Goal: Task Accomplishment & Management: Manage account settings

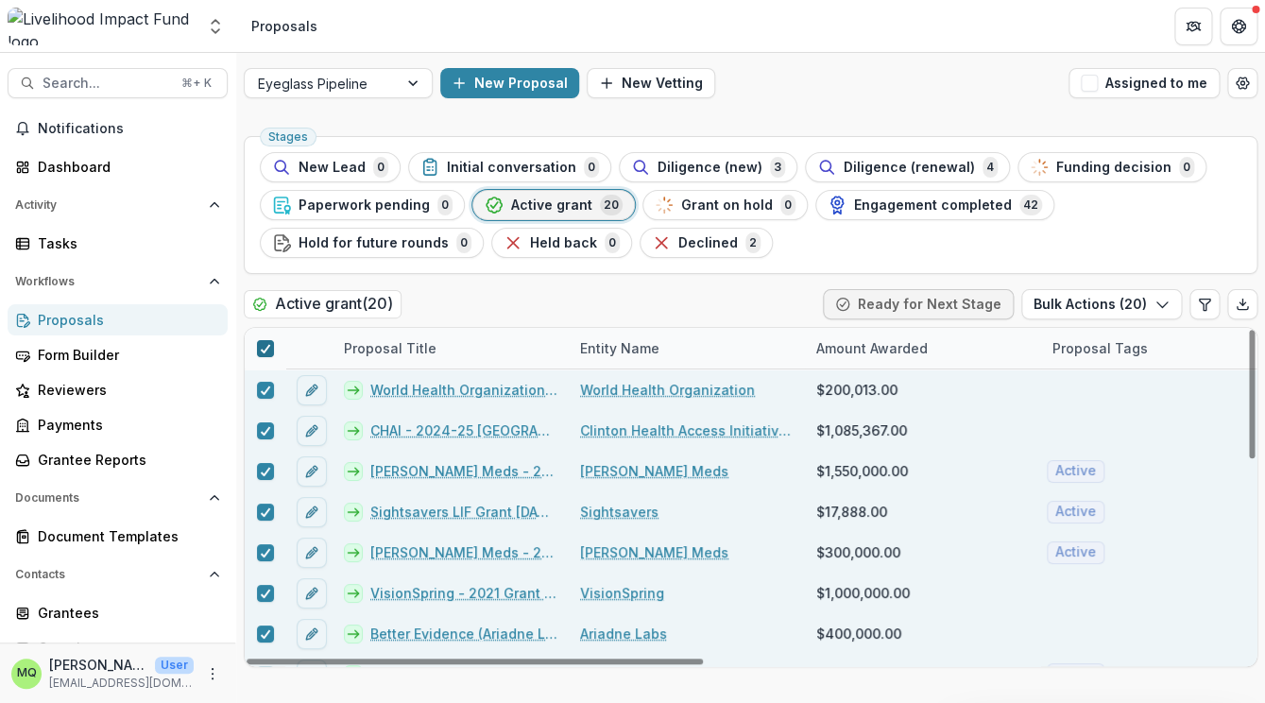
click at [264, 352] on polyline at bounding box center [265, 349] width 9 height 8
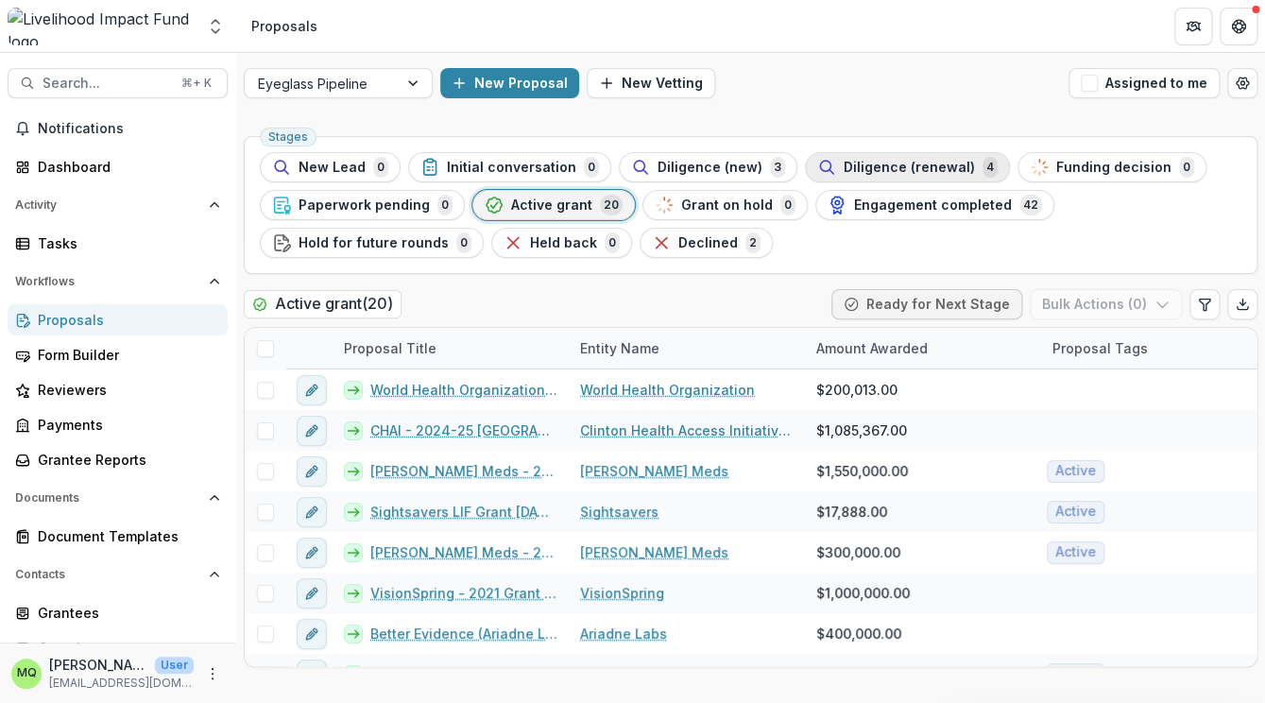
click at [915, 173] on span "Diligence (renewal)" at bounding box center [908, 168] width 131 height 16
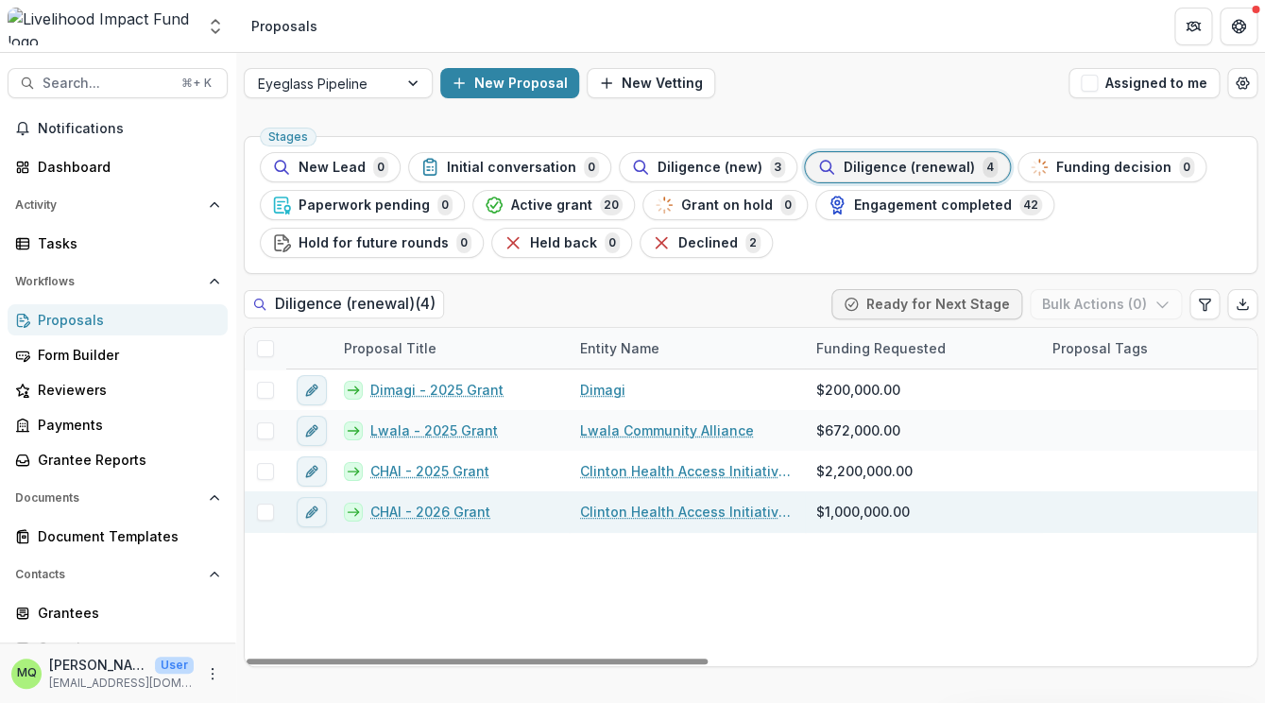
click at [470, 510] on link "CHAI - 2026 Grant" at bounding box center [430, 512] width 120 height 20
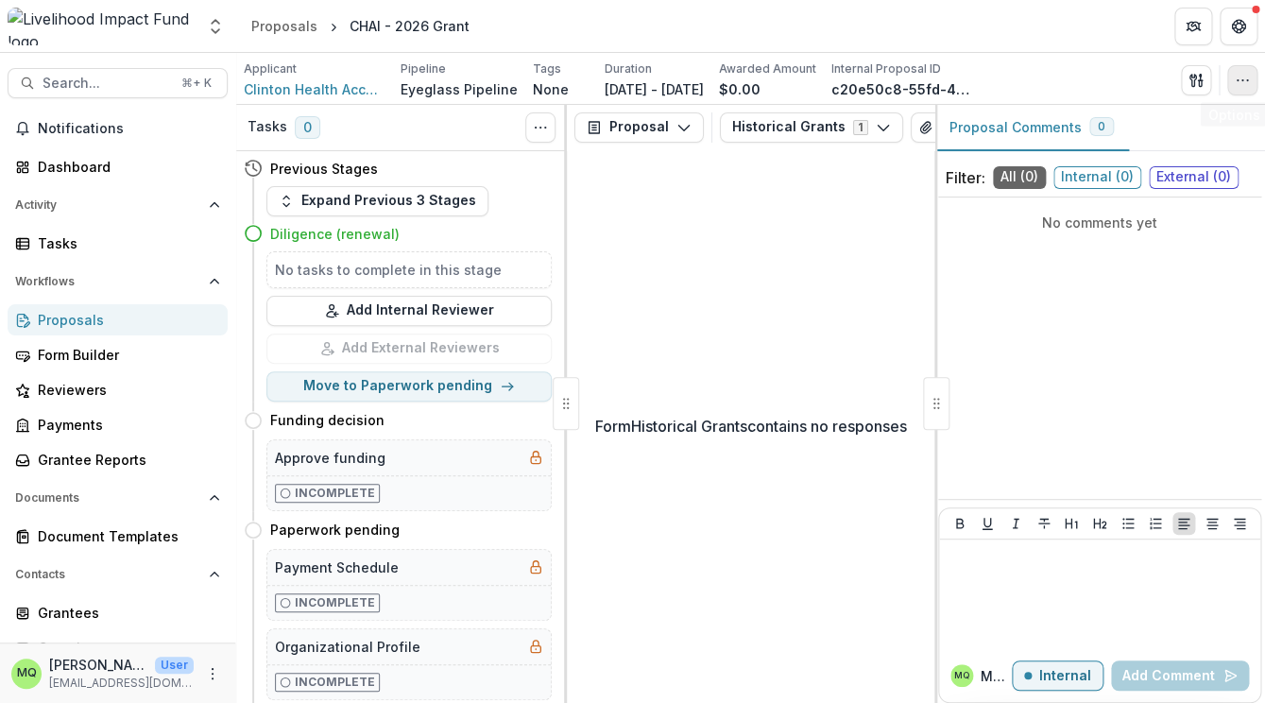
click at [1245, 79] on icon "button" at bounding box center [1241, 80] width 15 height 15
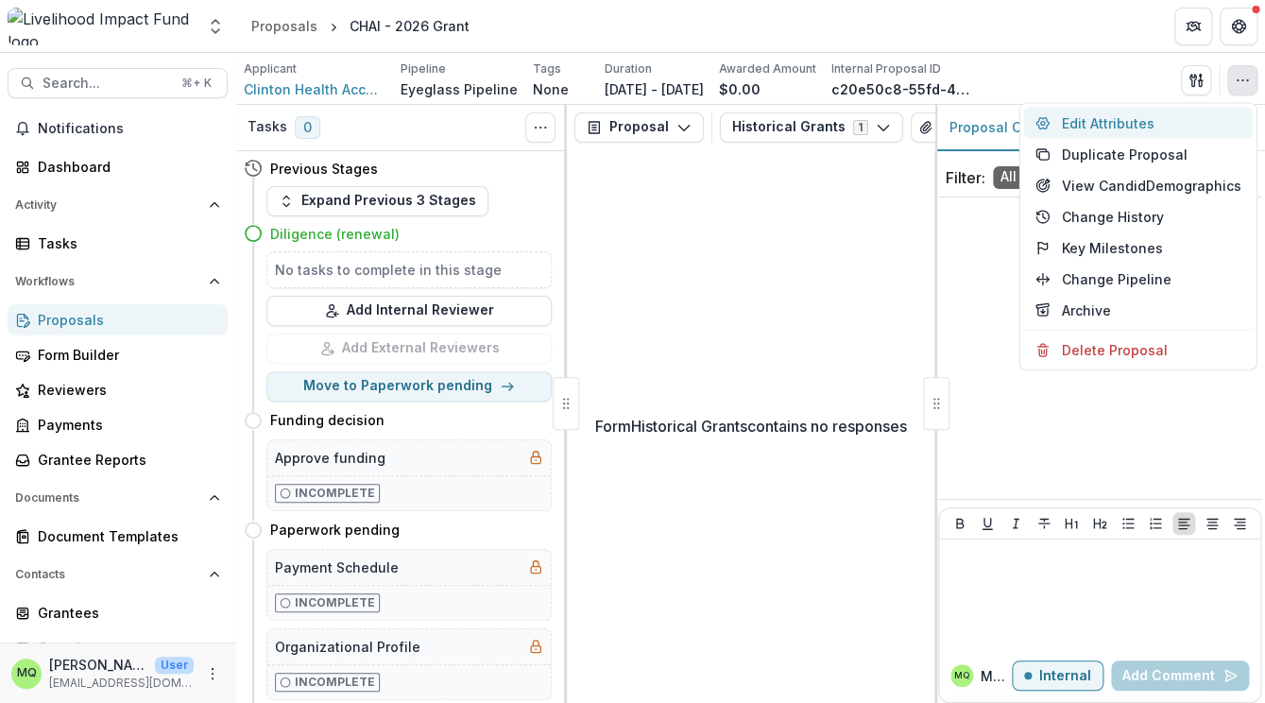
click at [1222, 124] on button "Edit Attributes" at bounding box center [1138, 123] width 229 height 31
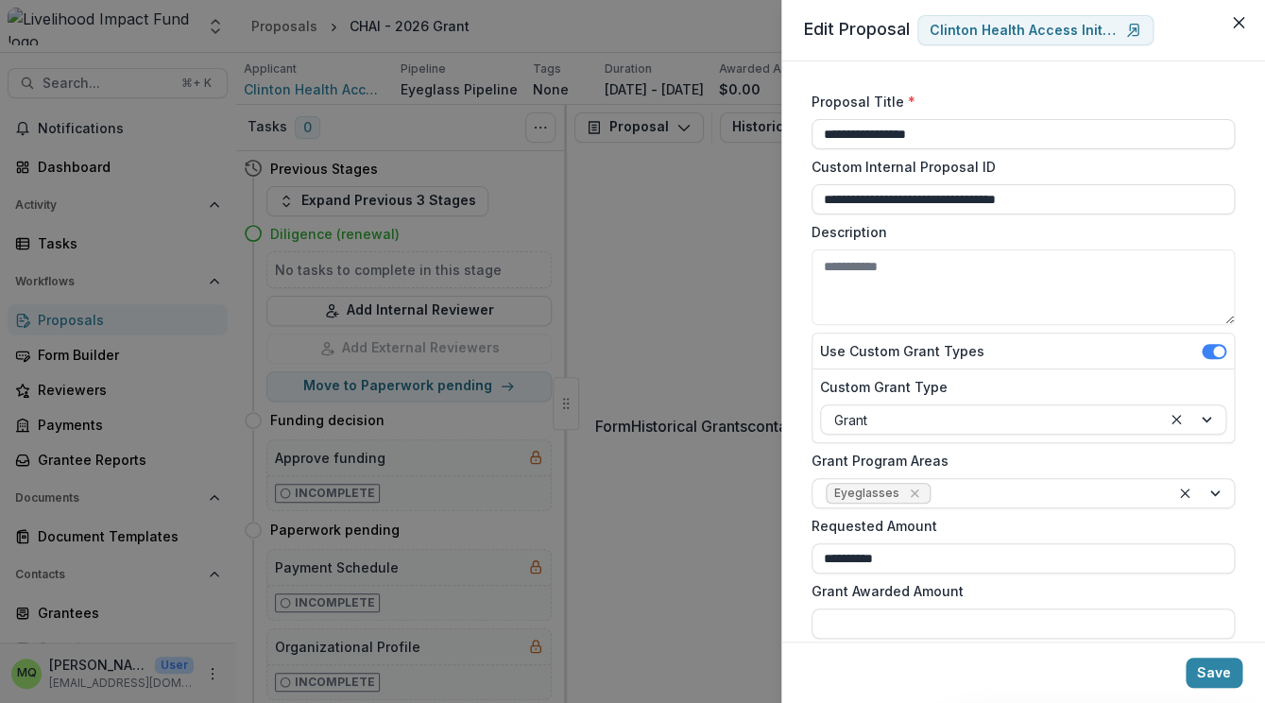
scroll to position [46, 0]
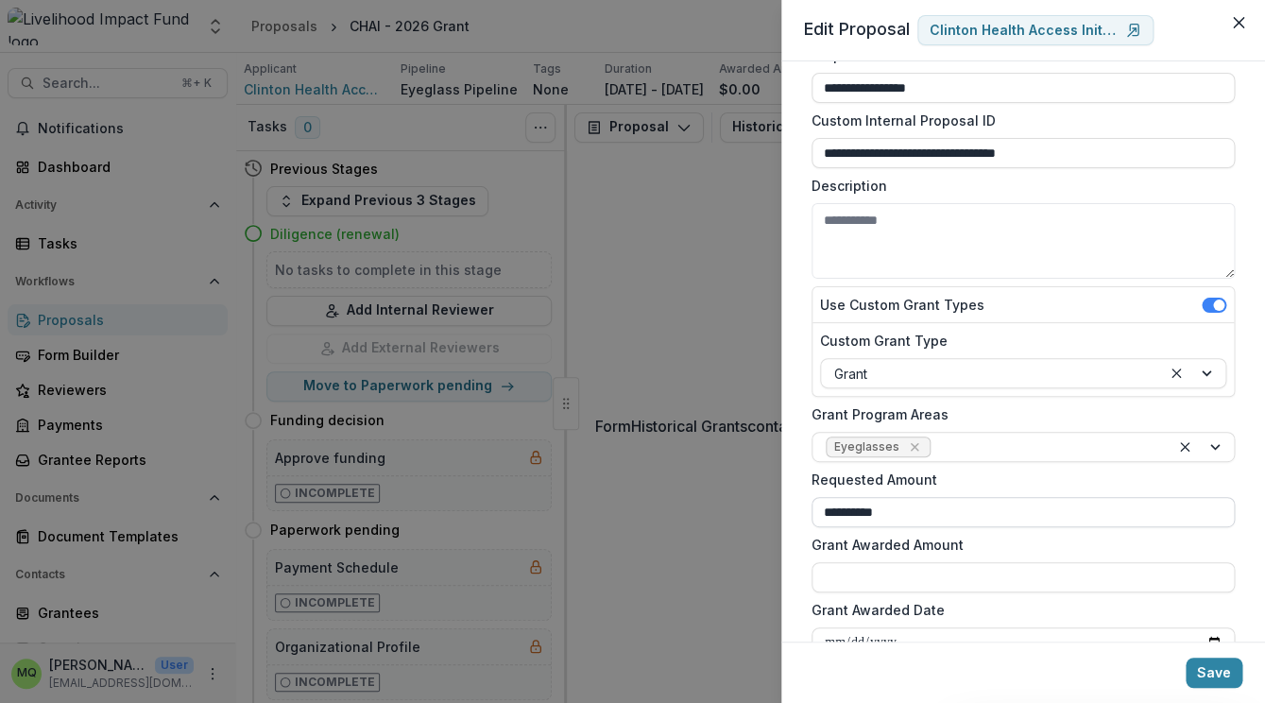
click at [848, 516] on input "**********" at bounding box center [1022, 512] width 423 height 30
type input "**********"
click at [1236, 682] on button "Save" at bounding box center [1213, 672] width 57 height 30
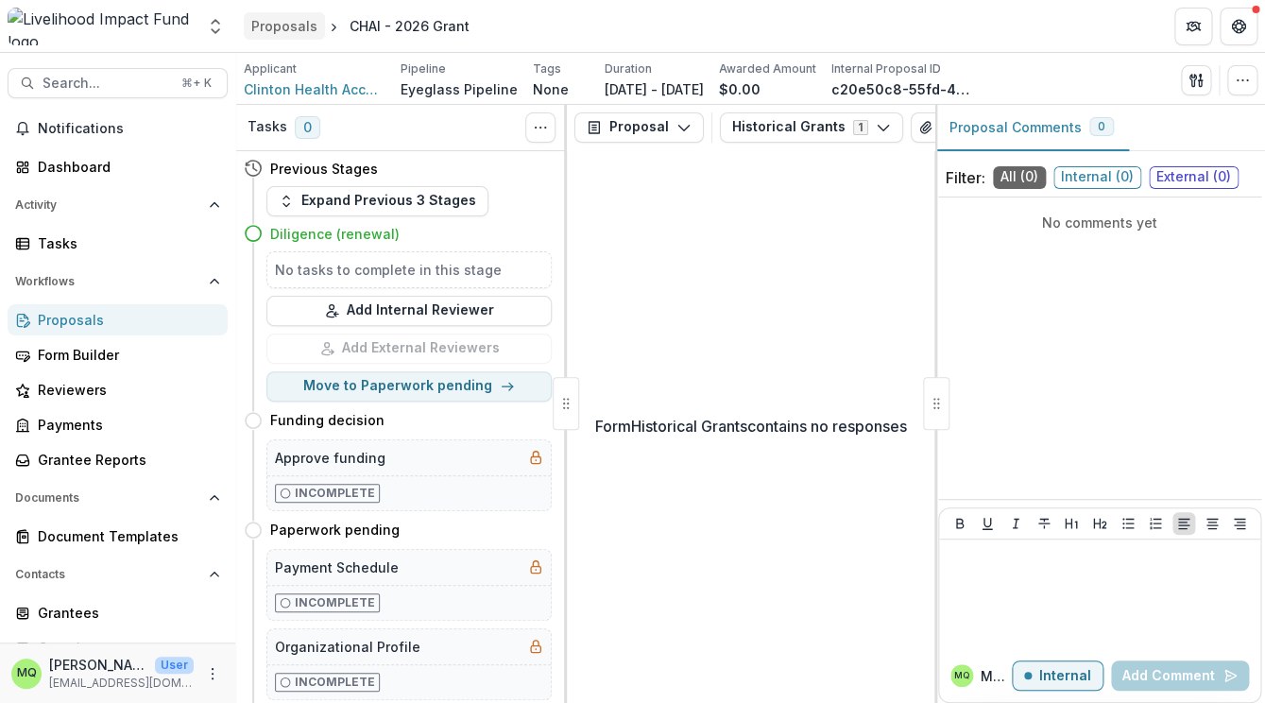
click at [289, 26] on div "Proposals" at bounding box center [284, 26] width 66 height 20
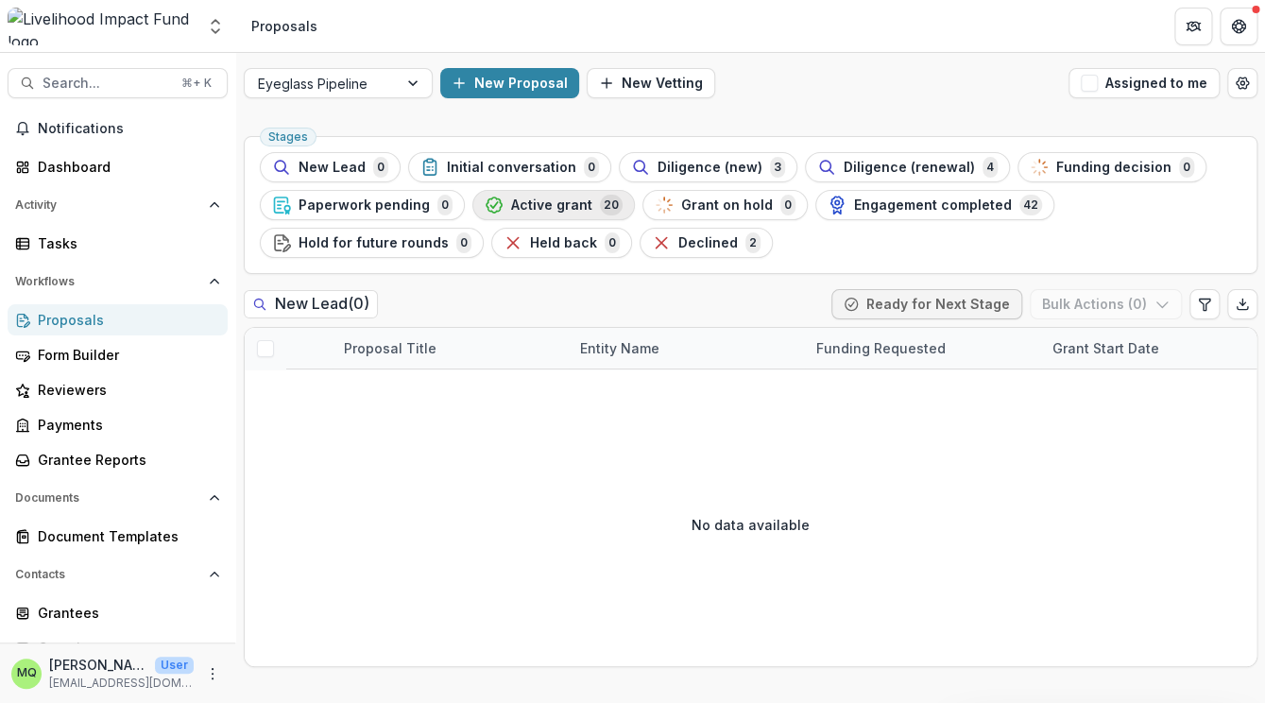
click at [556, 208] on span "Active grant" at bounding box center [551, 205] width 81 height 16
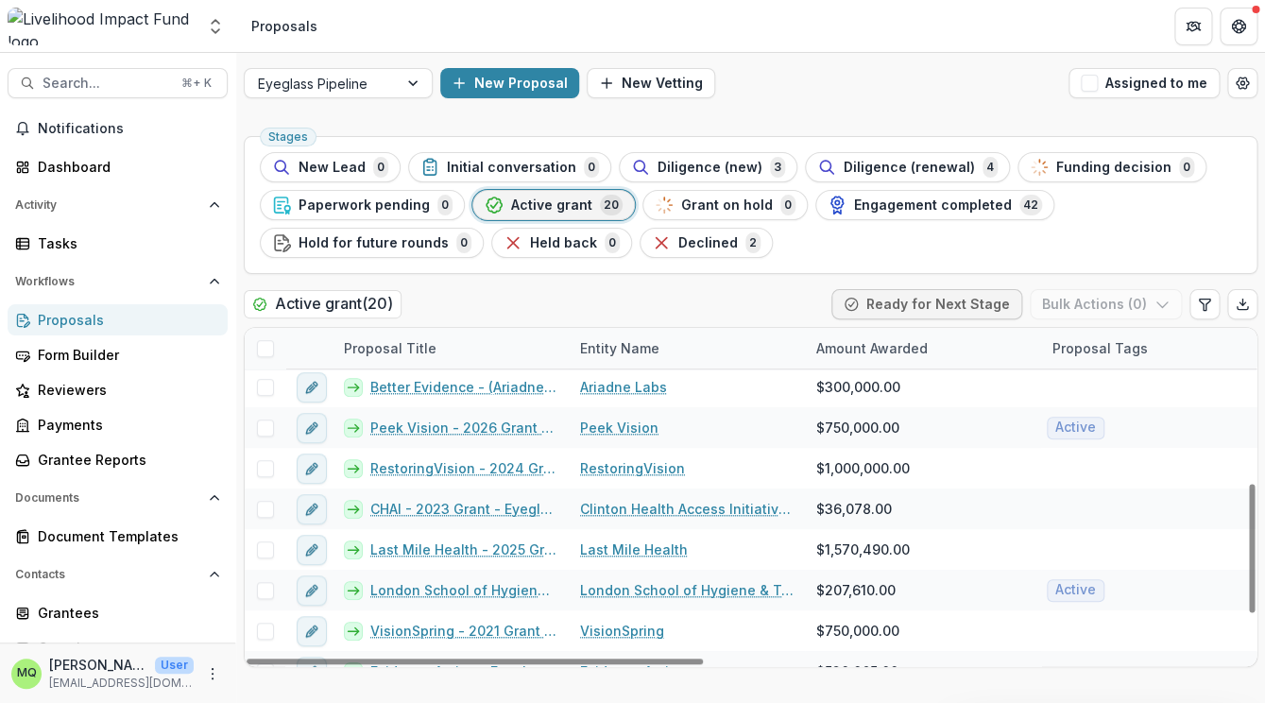
scroll to position [473, 0]
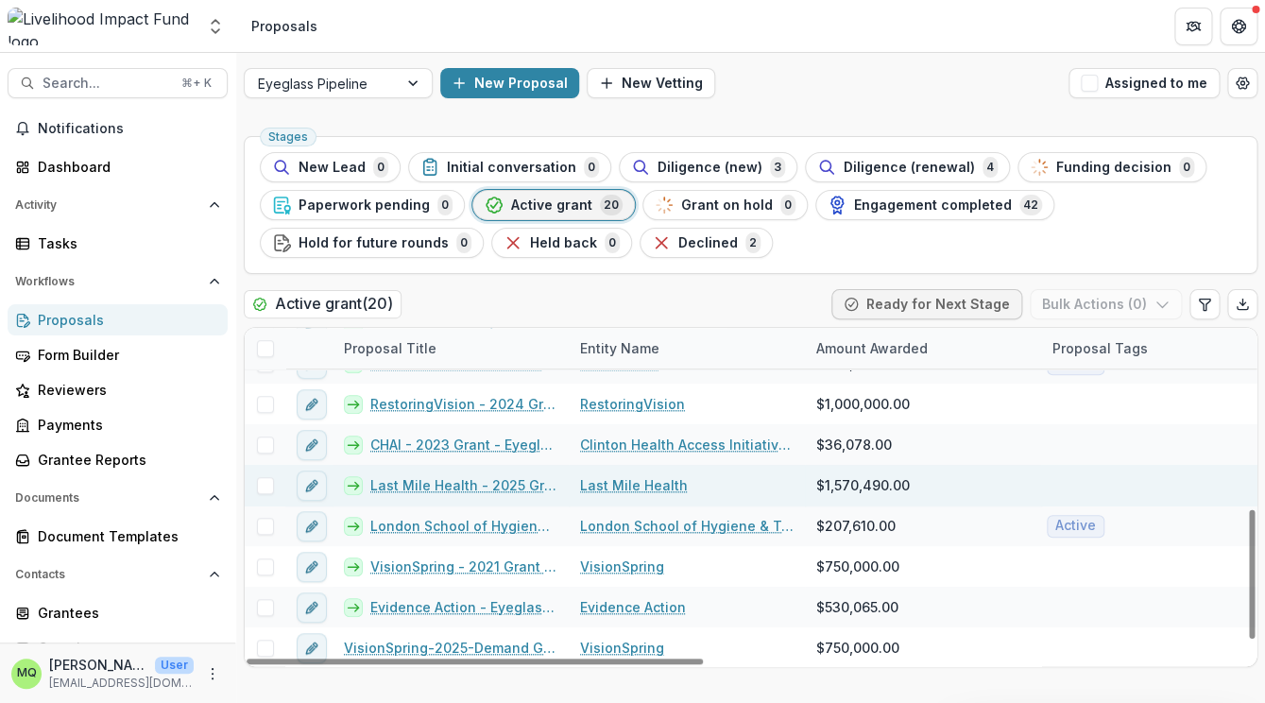
click at [505, 493] on link "Last Mile Health - 2025 Grant" at bounding box center [463, 485] width 187 height 20
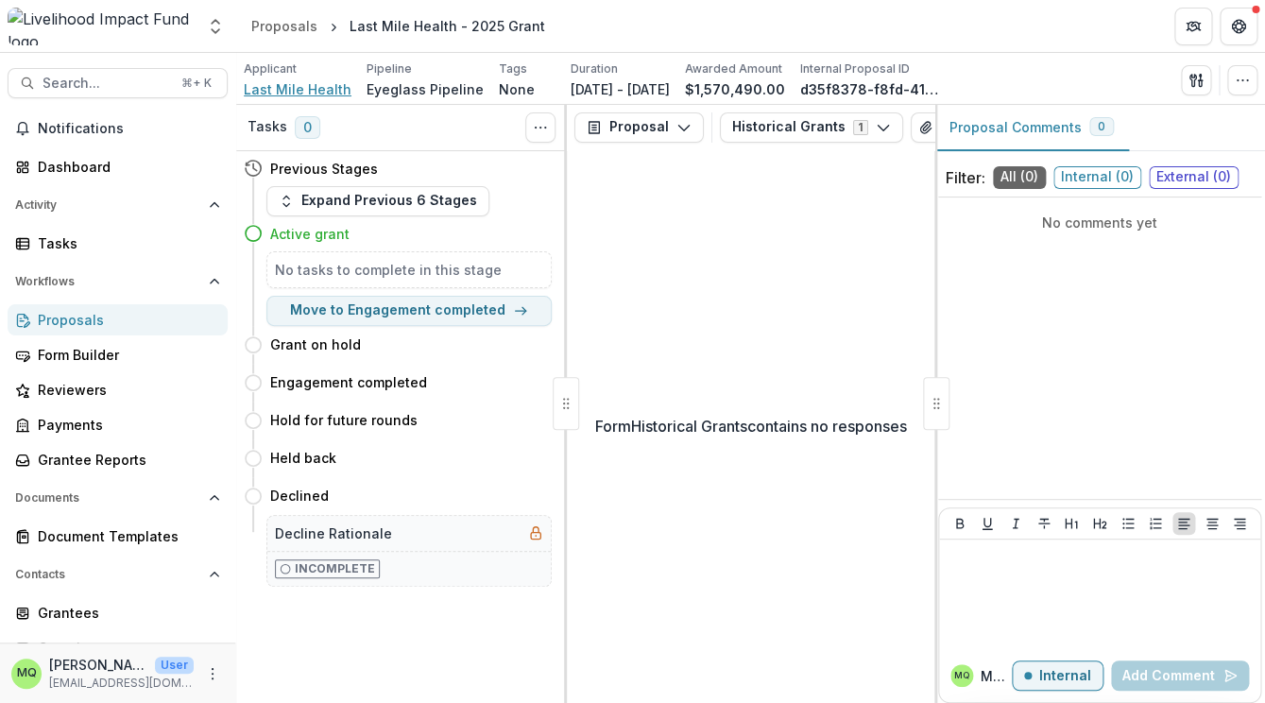
click at [331, 86] on span "Last Mile Health" at bounding box center [298, 89] width 108 height 20
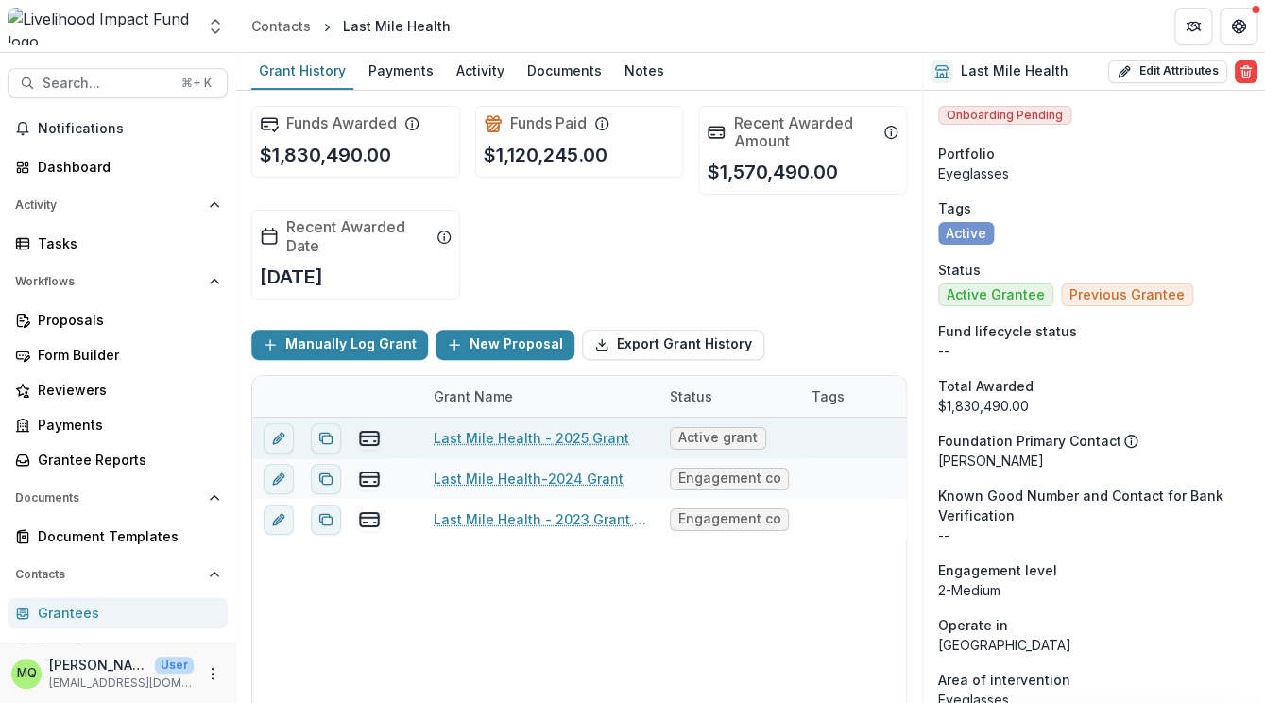
click at [563, 435] on link "Last Mile Health - 2025 Grant" at bounding box center [532, 438] width 196 height 20
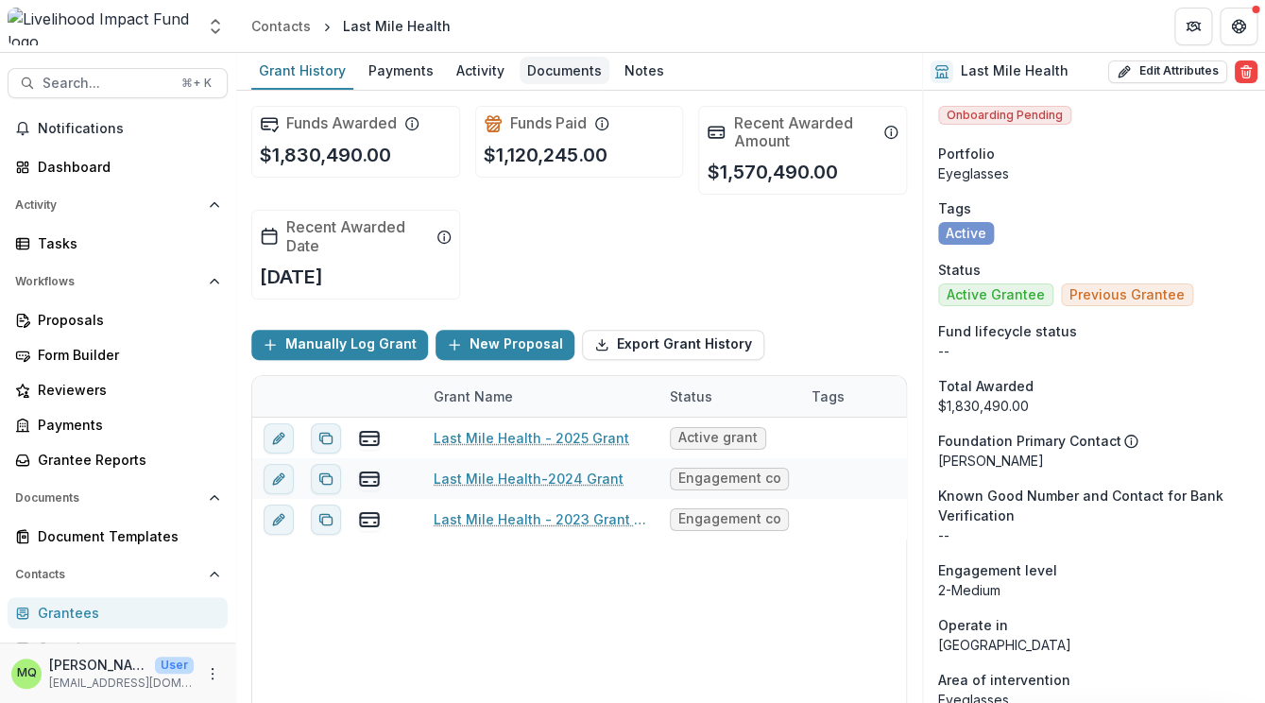
click at [570, 64] on div "Documents" at bounding box center [564, 70] width 90 height 27
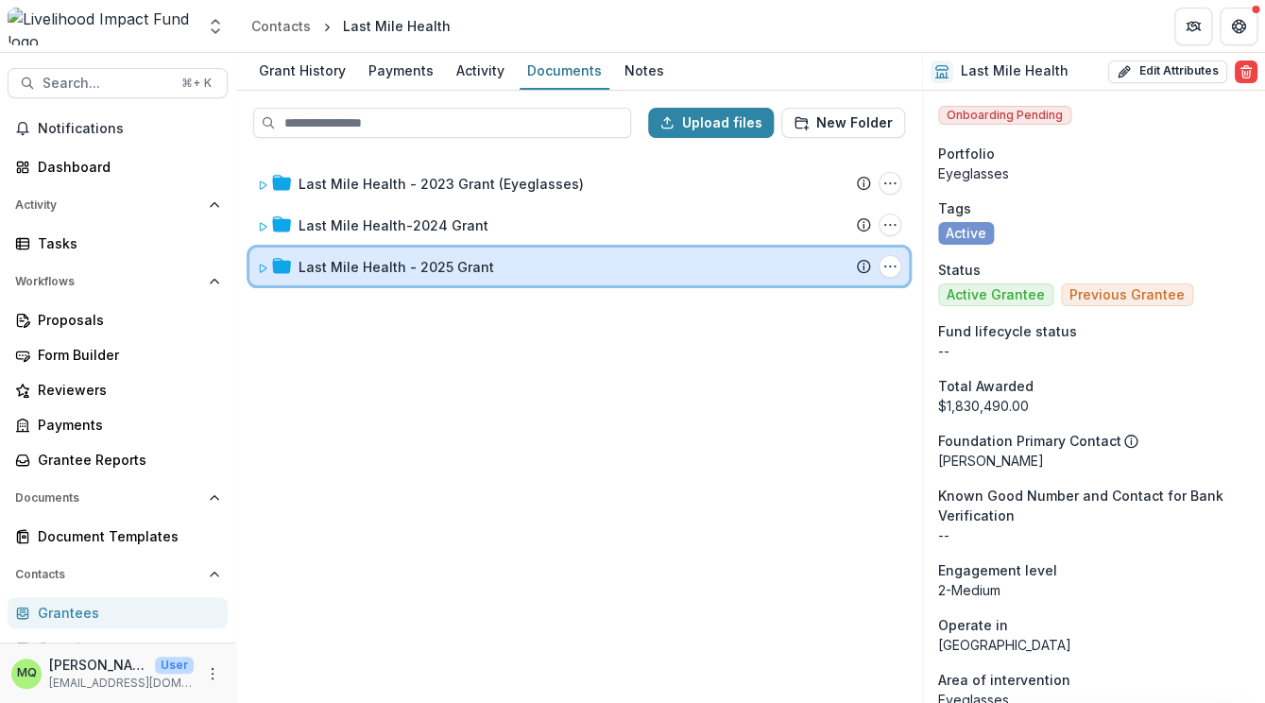
click at [544, 264] on div "Last Mile Health - 2025 Grant" at bounding box center [584, 267] width 572 height 20
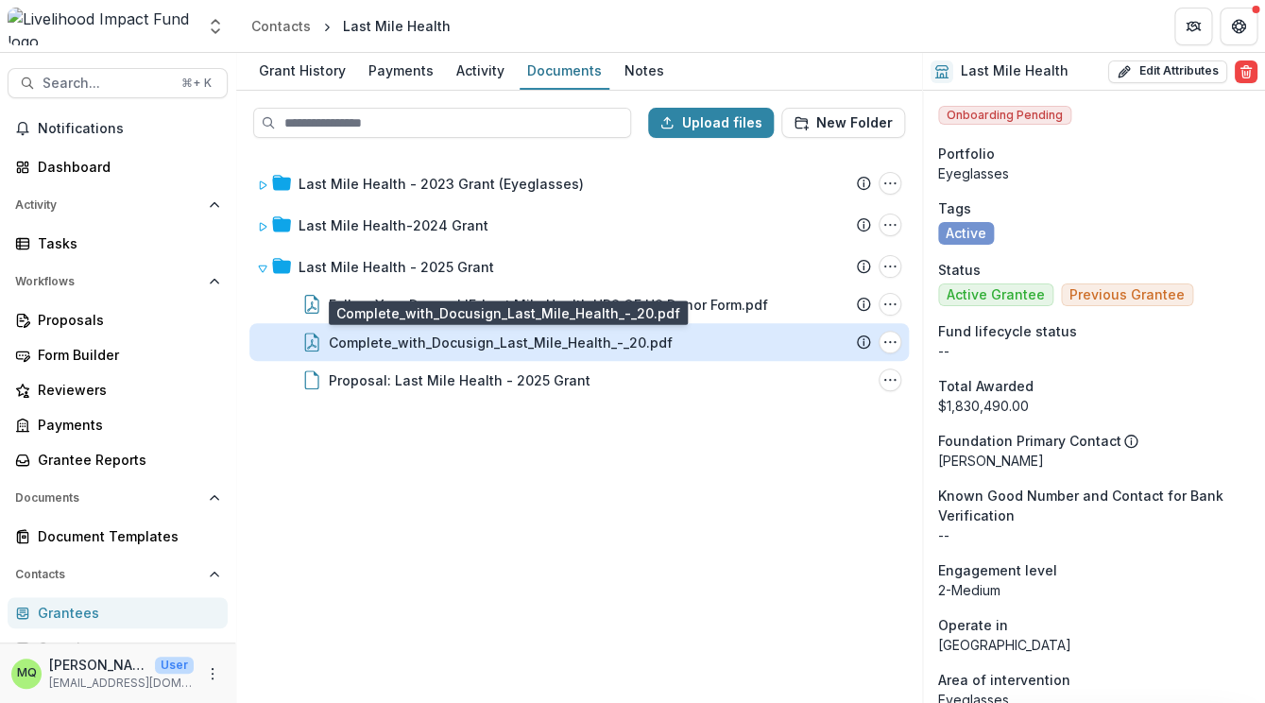
click at [551, 338] on div "Complete_with_Docusign_Last_Mile_Health_-_20.pdf" at bounding box center [501, 342] width 344 height 20
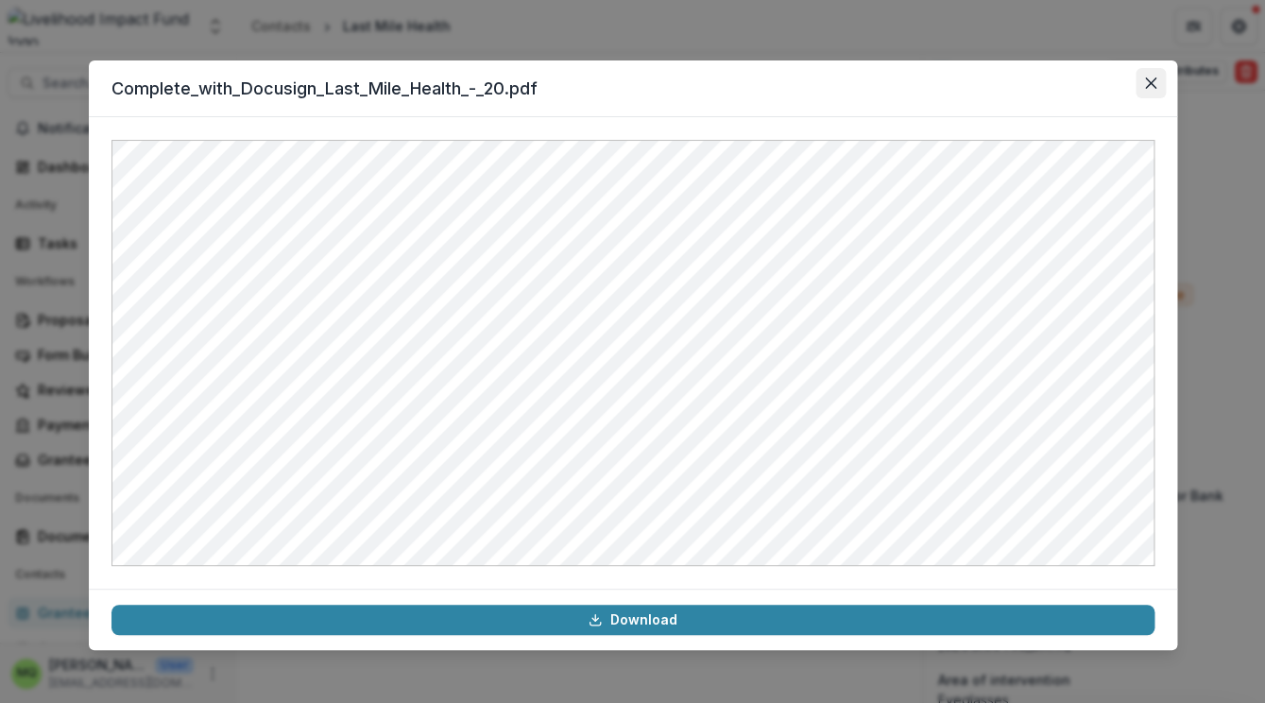
click at [1156, 84] on button "Close" at bounding box center [1150, 83] width 30 height 30
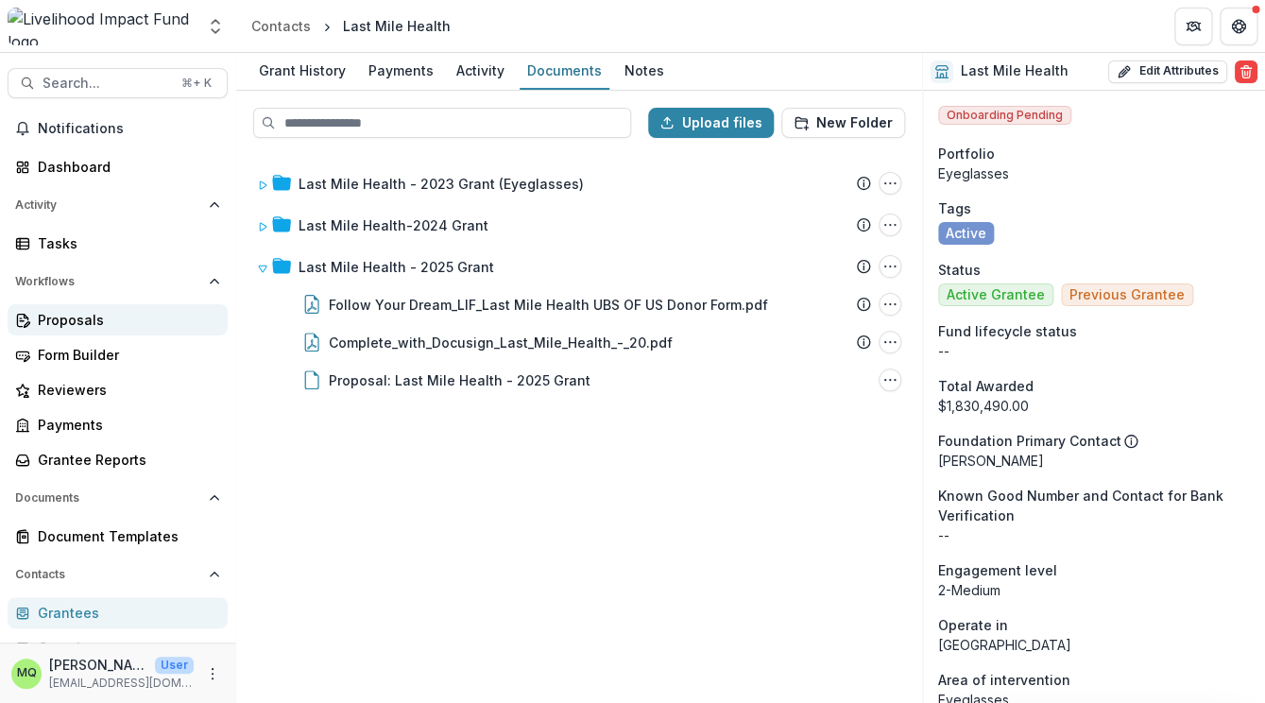
click at [115, 314] on div "Proposals" at bounding box center [125, 320] width 175 height 20
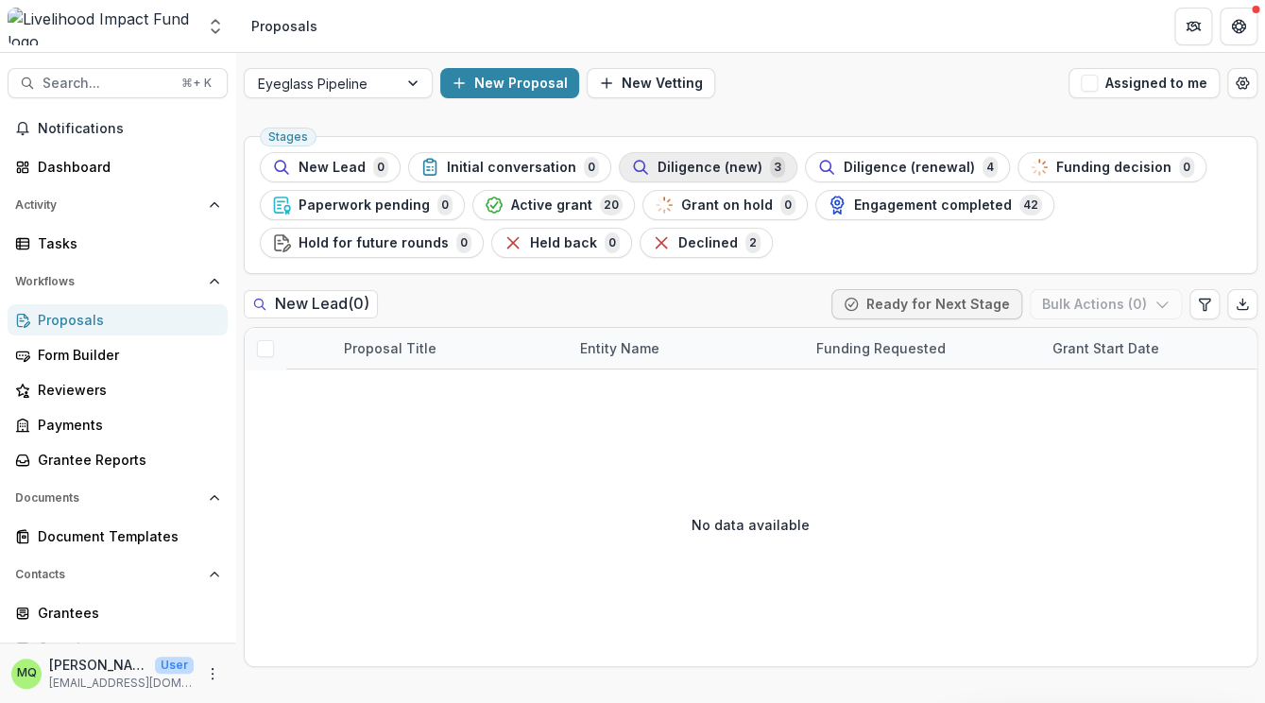
click at [734, 177] on div "Diligence (new) 3" at bounding box center [708, 167] width 154 height 21
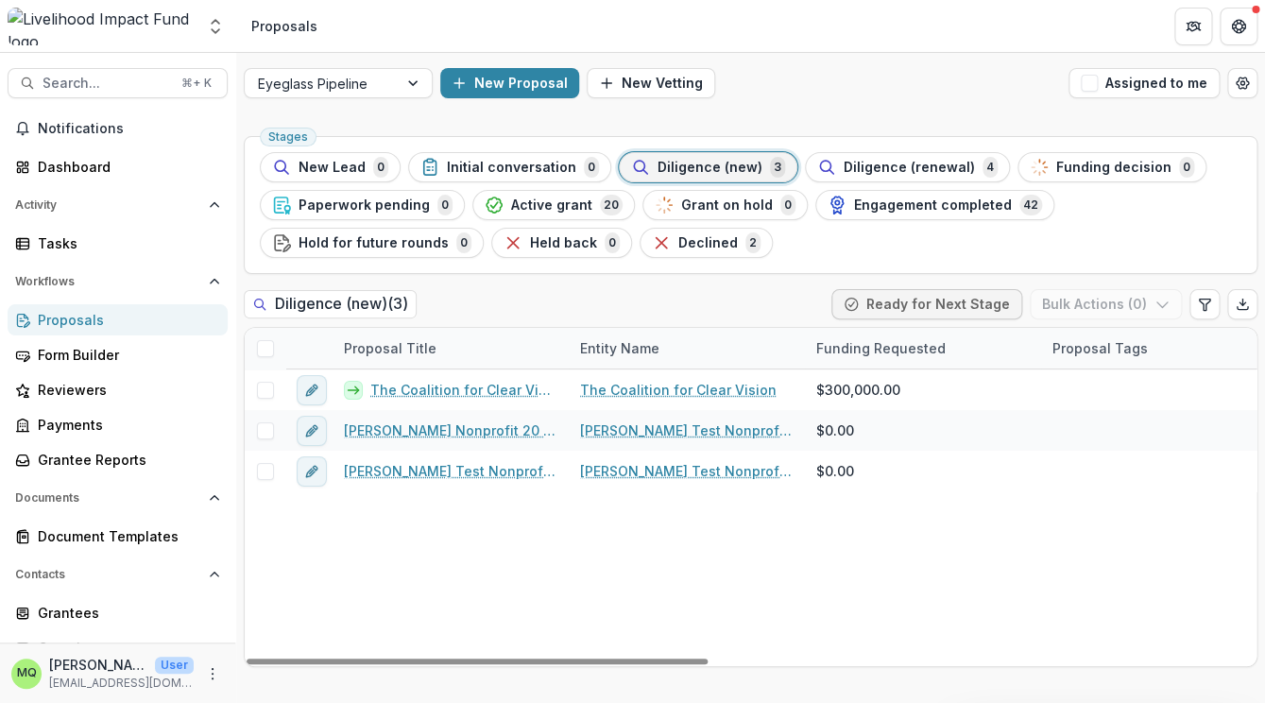
click at [266, 352] on span at bounding box center [265, 348] width 17 height 17
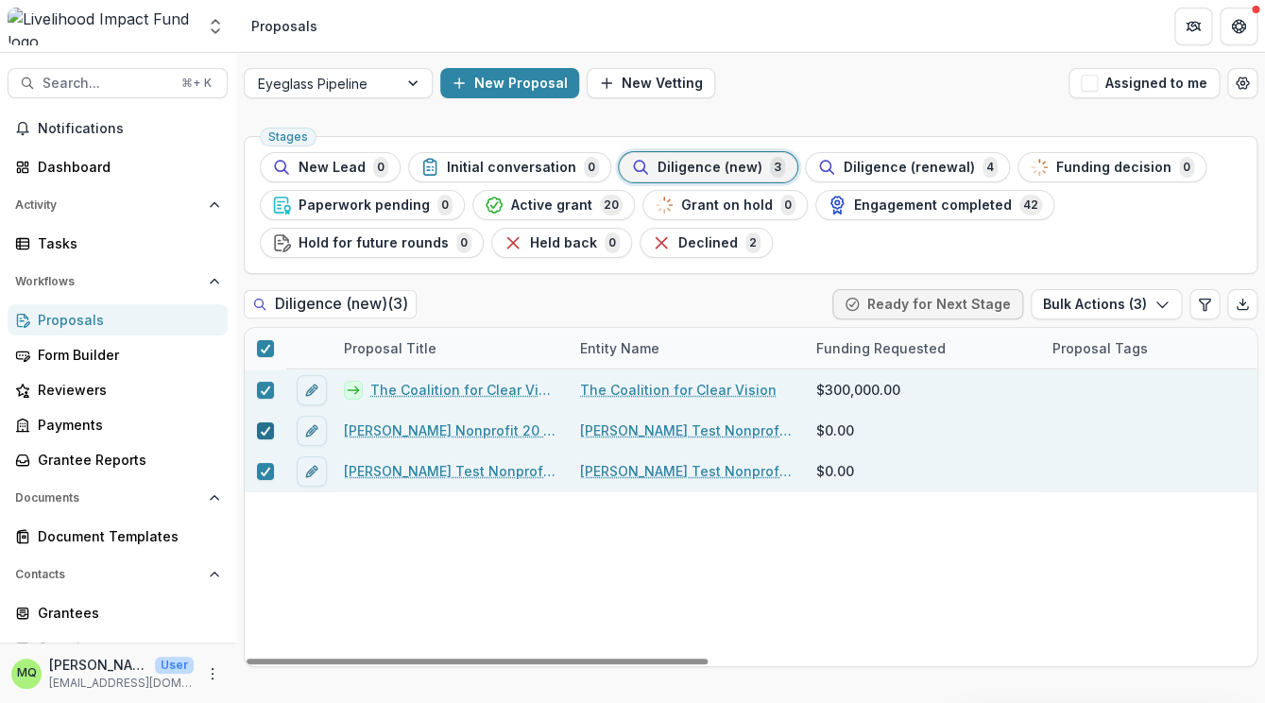
click at [267, 432] on icon at bounding box center [265, 430] width 11 height 9
click at [265, 476] on div at bounding box center [265, 471] width 11 height 15
click at [264, 349] on line at bounding box center [265, 349] width 9 height 0
click at [277, 349] on div at bounding box center [265, 348] width 41 height 41
click at [262, 476] on div at bounding box center [265, 471] width 11 height 15
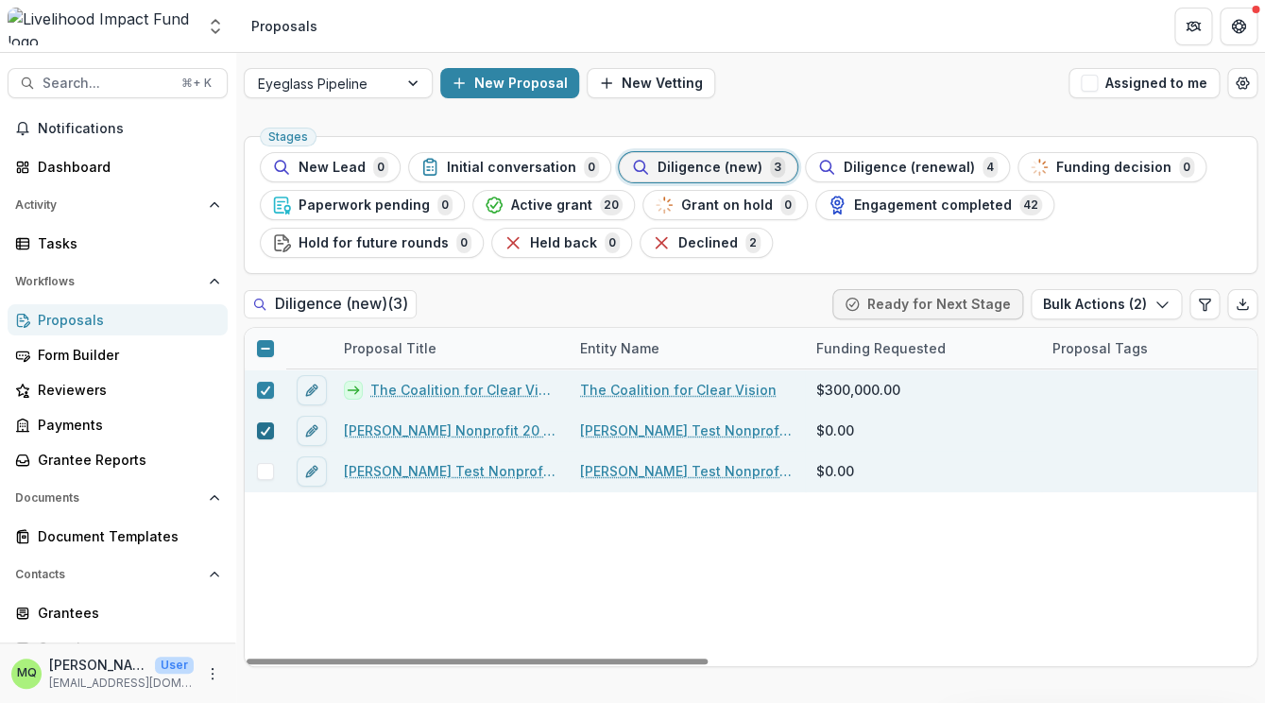
click at [262, 435] on div at bounding box center [265, 430] width 11 height 15
click at [898, 163] on span "Diligence (renewal)" at bounding box center [908, 168] width 131 height 16
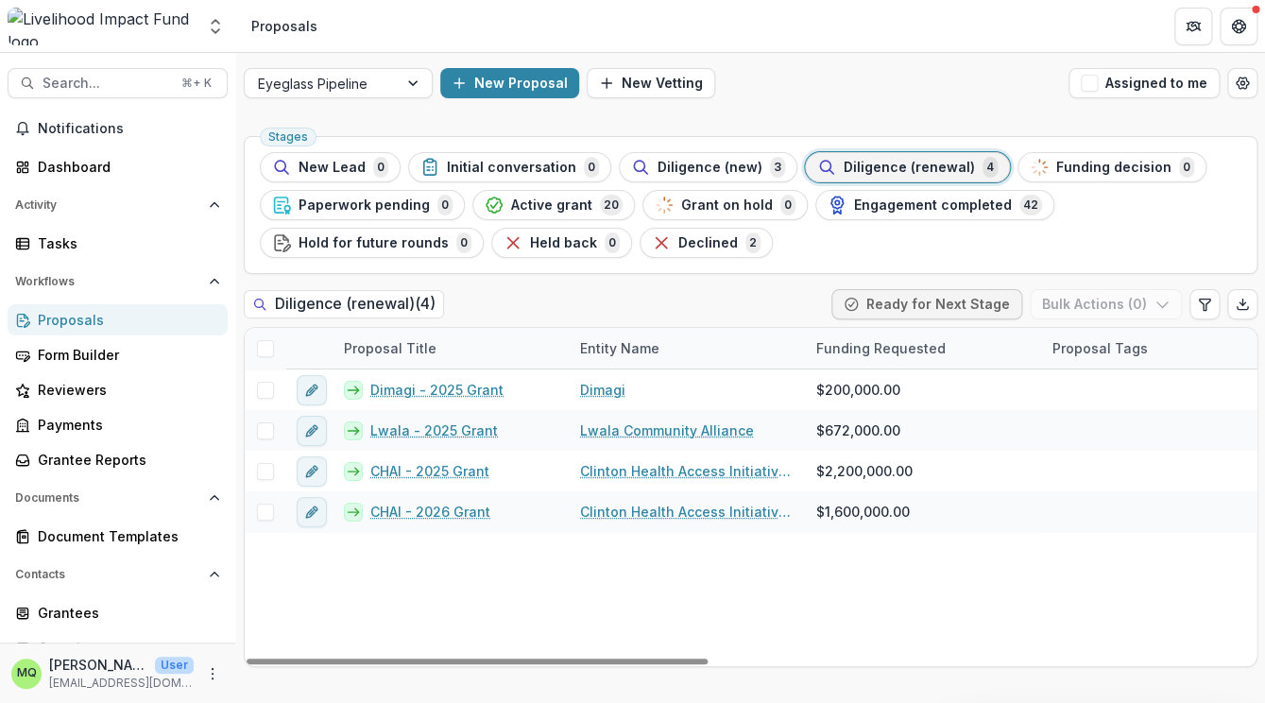
click at [262, 343] on span at bounding box center [265, 348] width 17 height 17
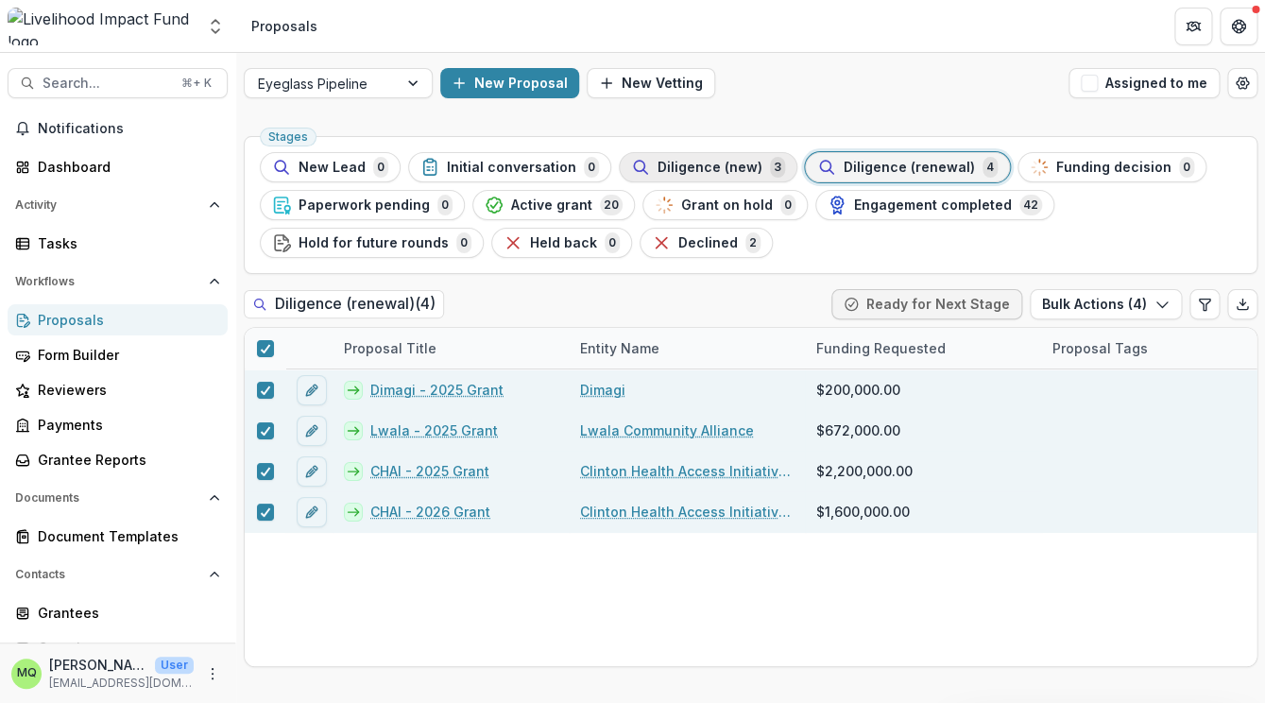
click at [685, 166] on span "Diligence (new)" at bounding box center [709, 168] width 105 height 16
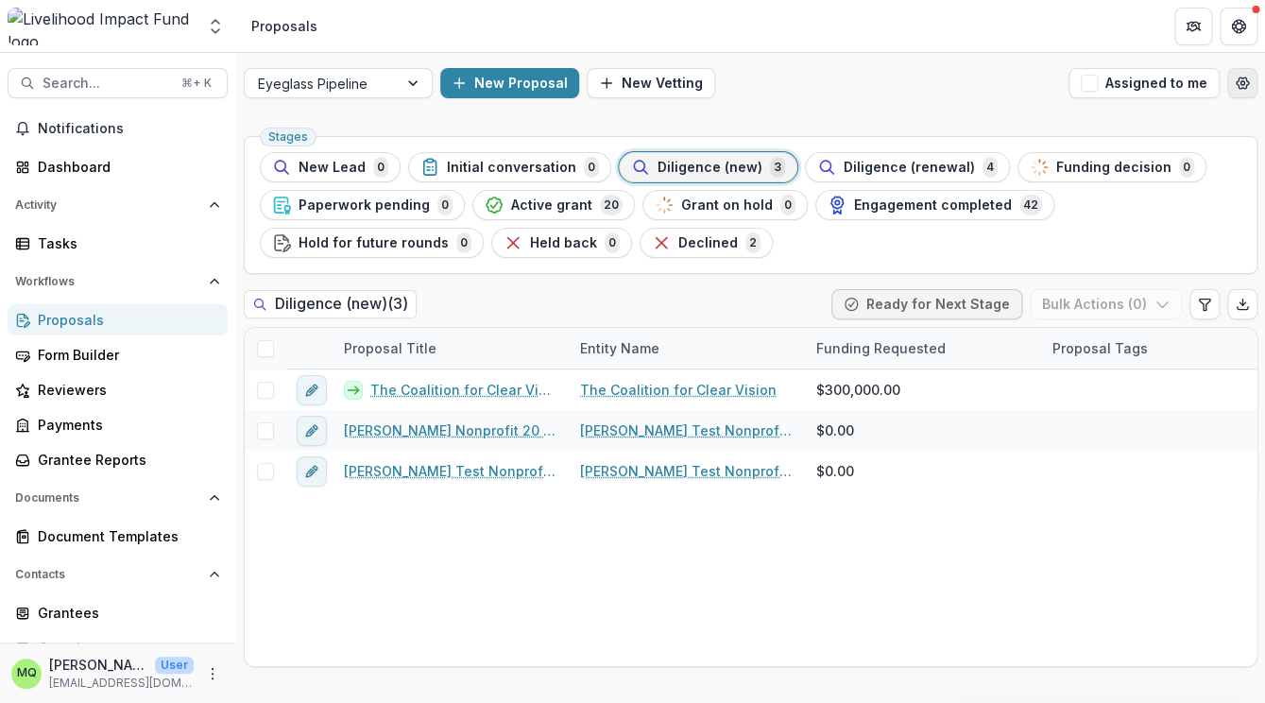
click at [1249, 79] on icon "Open table manager" at bounding box center [1241, 83] width 15 height 15
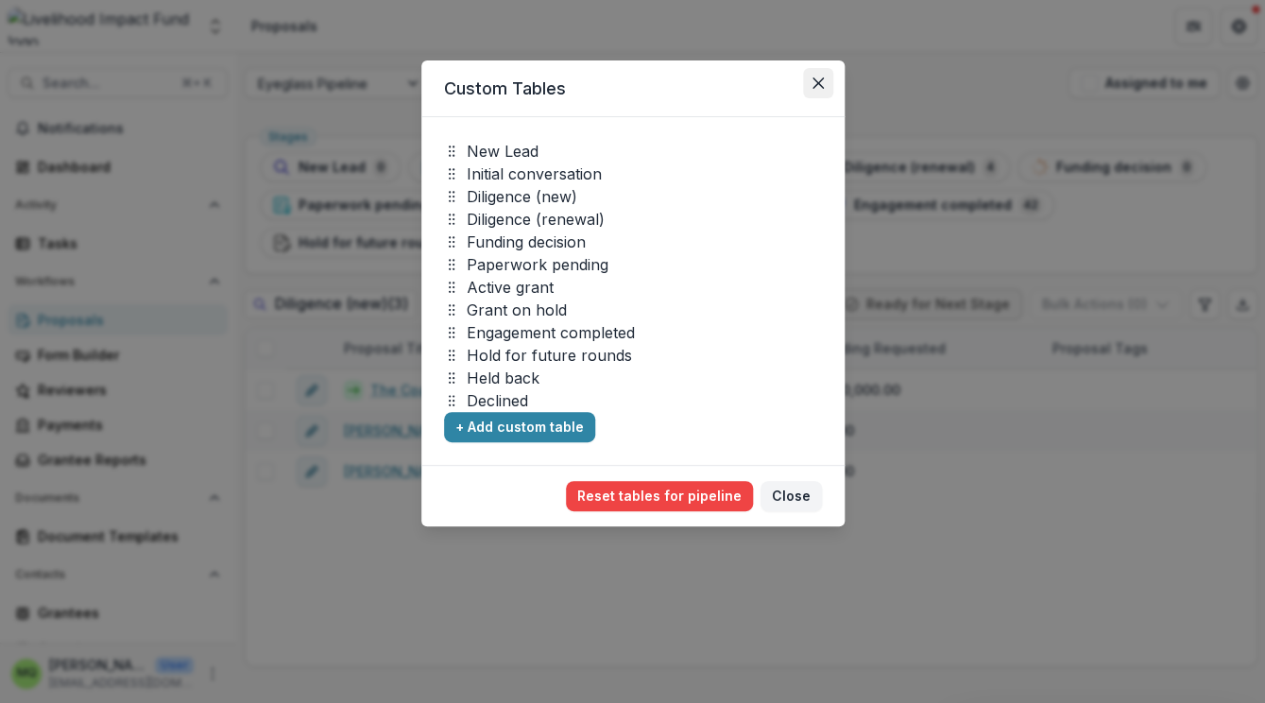
click at [817, 78] on icon "Close" at bounding box center [817, 82] width 11 height 11
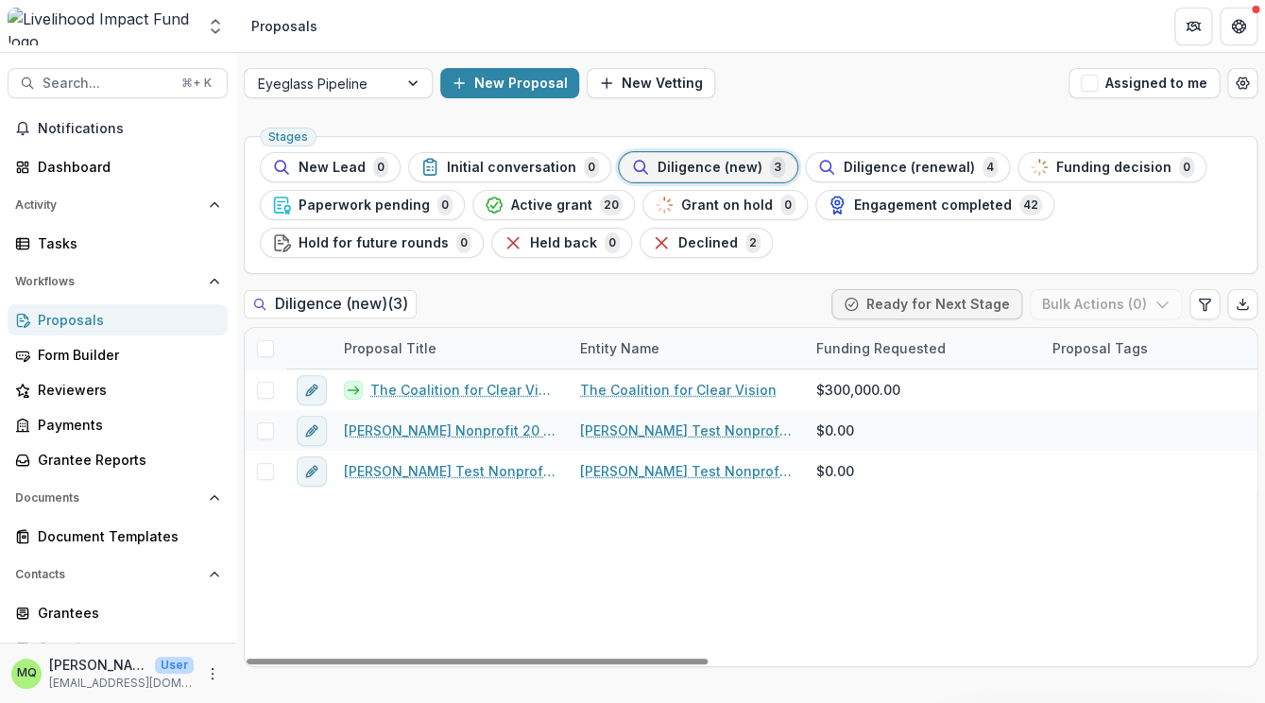
click at [362, 307] on h2 "Diligence (new) ( 3 )" at bounding box center [330, 303] width 173 height 27
click at [258, 302] on icon at bounding box center [259, 304] width 15 height 15
click at [350, 308] on h2 "Diligence (new) ( 3 )" at bounding box center [330, 303] width 173 height 27
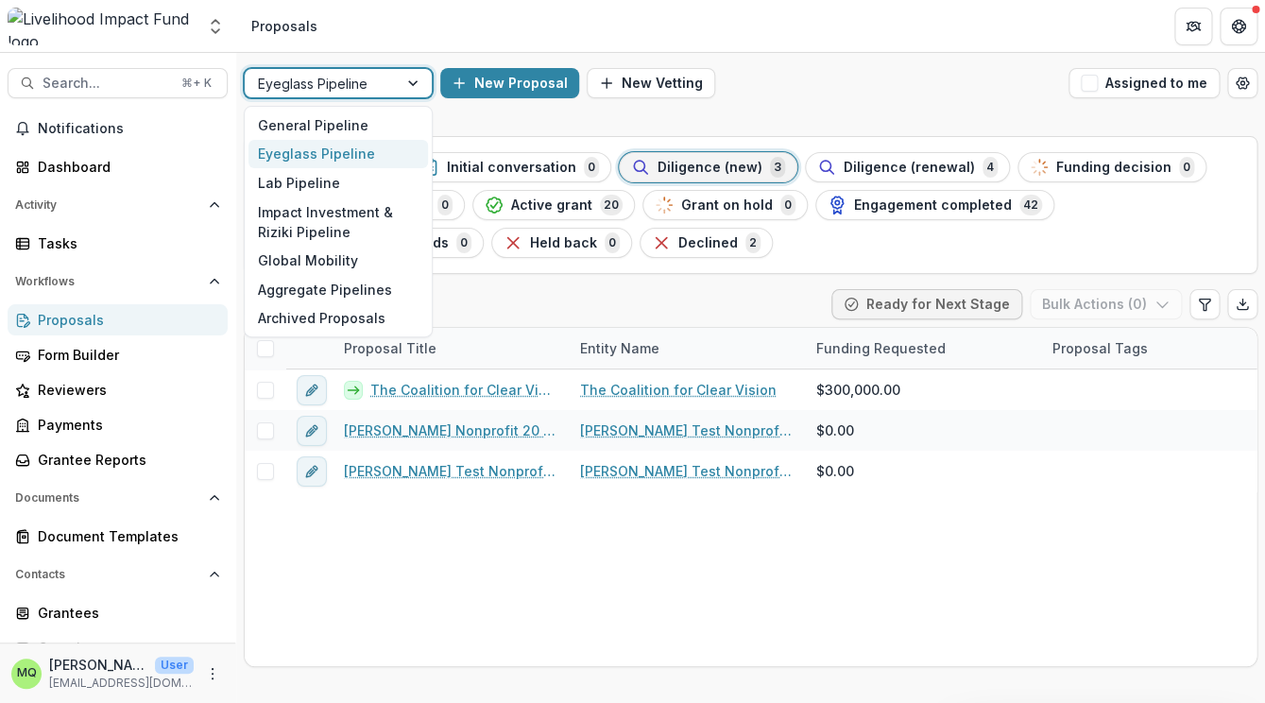
click at [373, 79] on div at bounding box center [321, 84] width 127 height 24
click at [375, 123] on div "General Pipeline" at bounding box center [337, 125] width 179 height 29
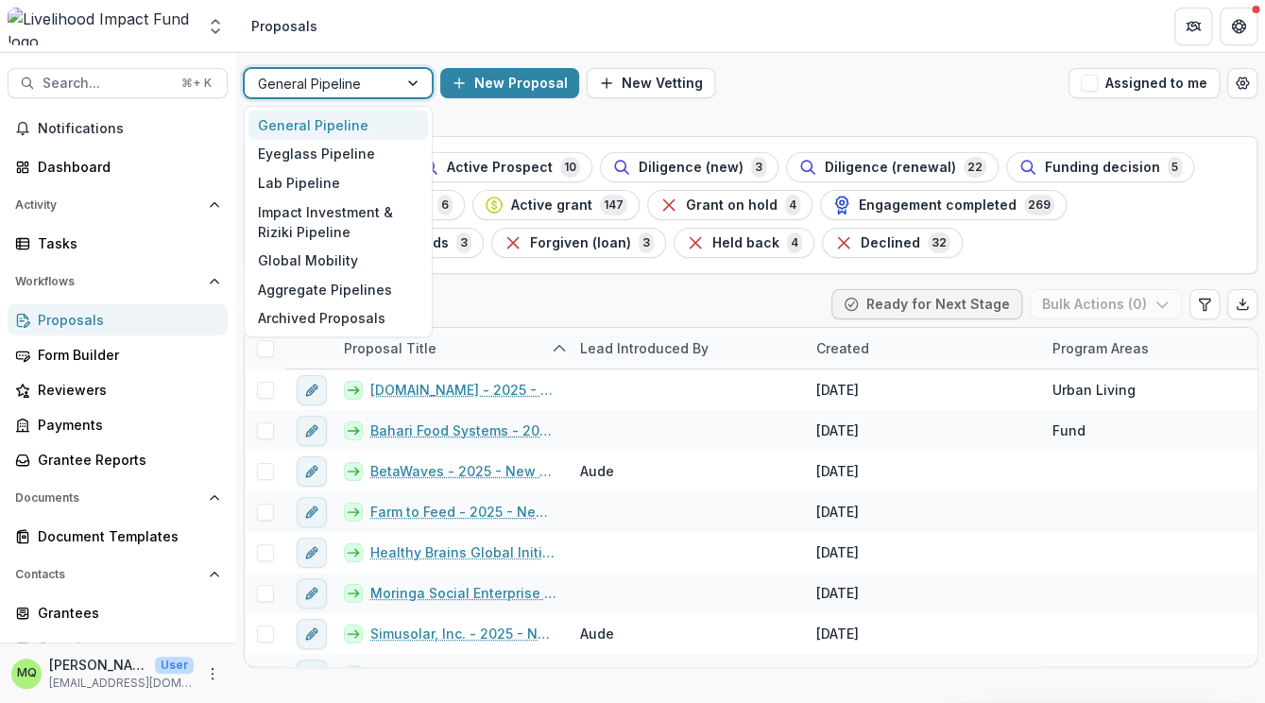
click at [381, 86] on div at bounding box center [321, 84] width 127 height 24
click at [389, 151] on div "Eyeglass Pipeline" at bounding box center [337, 154] width 179 height 29
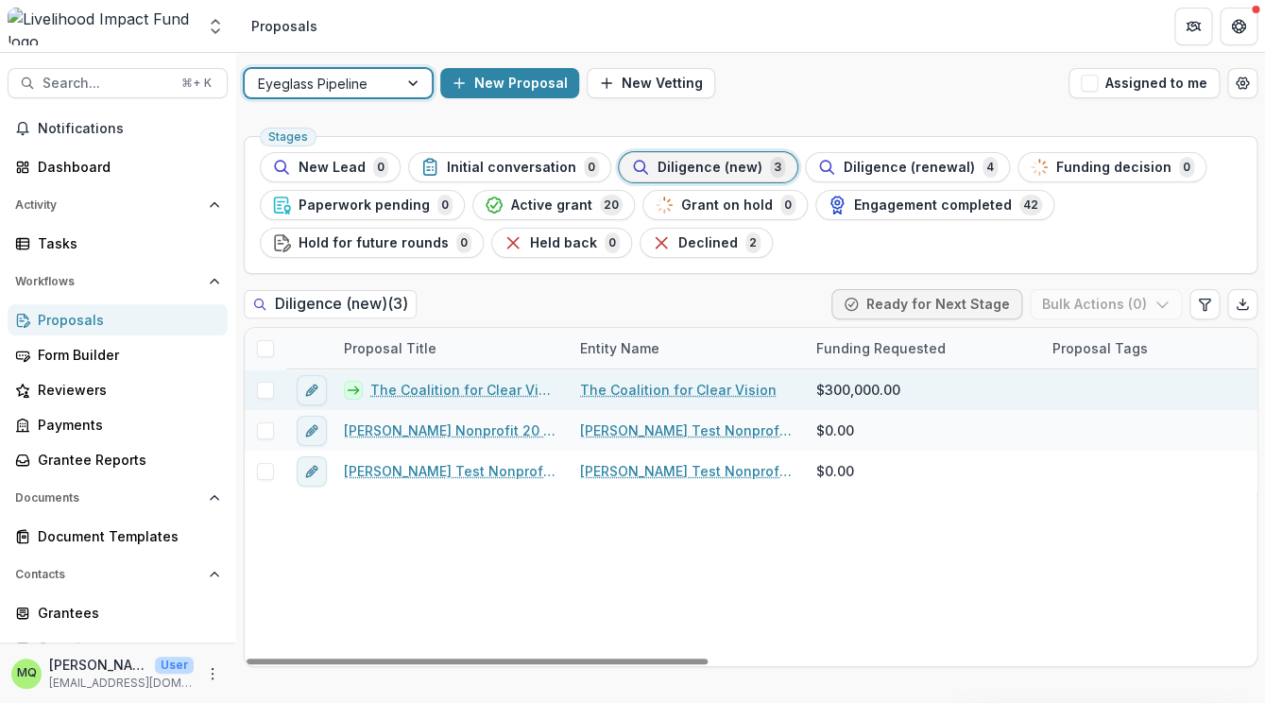
click at [262, 392] on span at bounding box center [265, 390] width 17 height 17
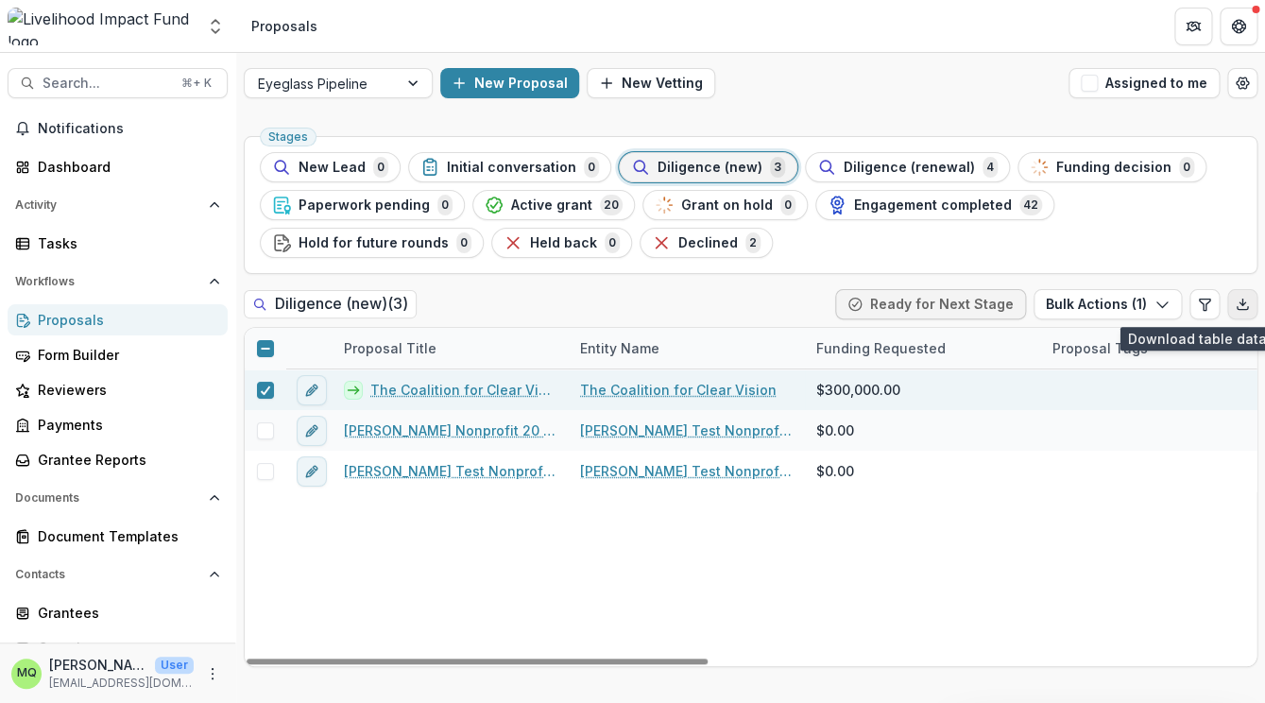
click at [1236, 301] on icon "Export table data" at bounding box center [1241, 304] width 15 height 15
